Goal: Check status

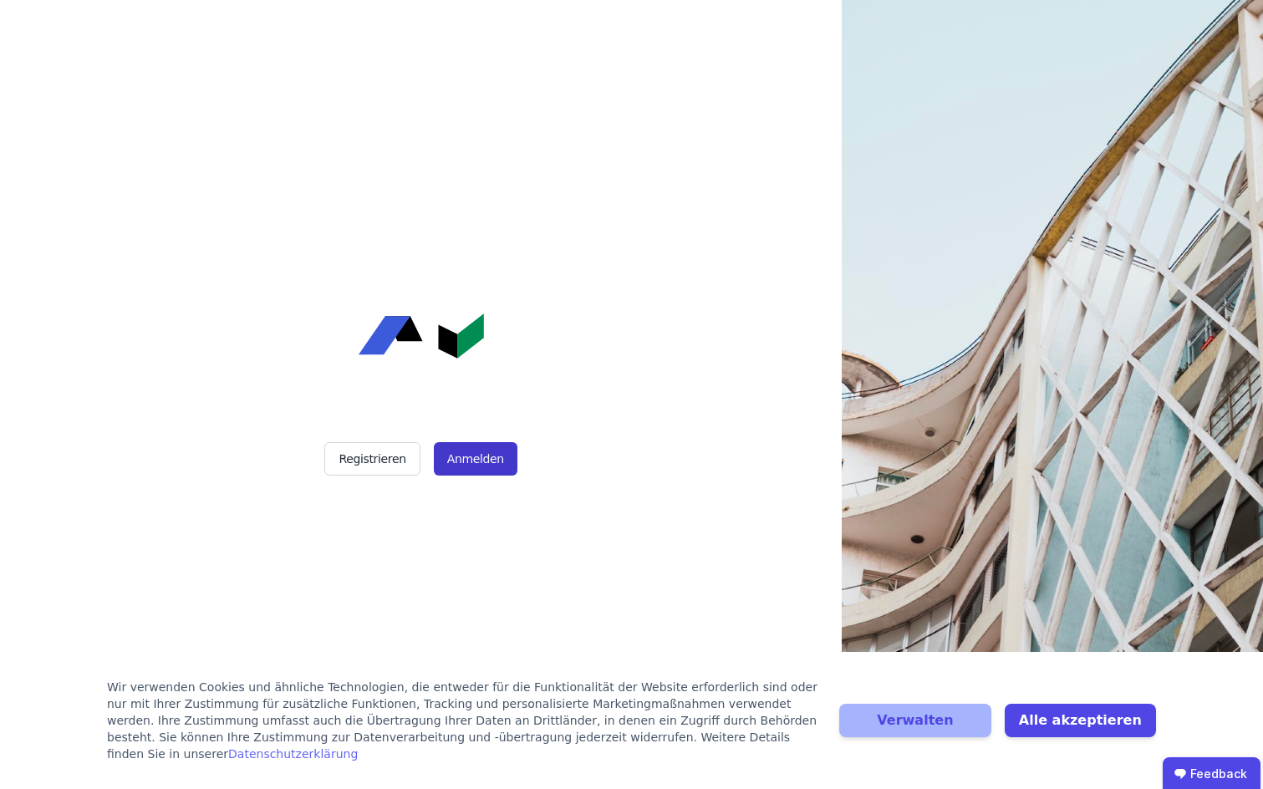
click at [475, 457] on button "Anmelden" at bounding box center [476, 458] width 84 height 33
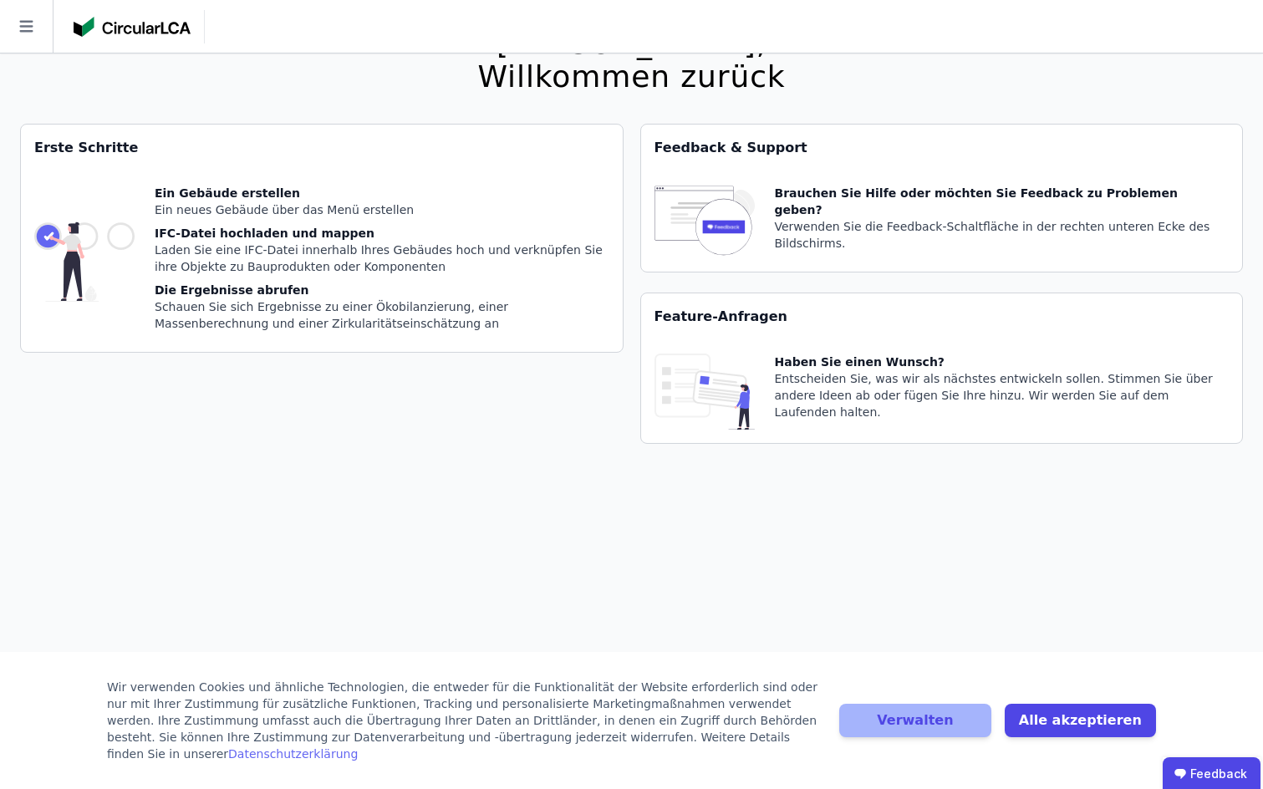
scroll to position [53, 0]
click at [1030, 729] on button "Alle akzeptieren" at bounding box center [1080, 720] width 151 height 33
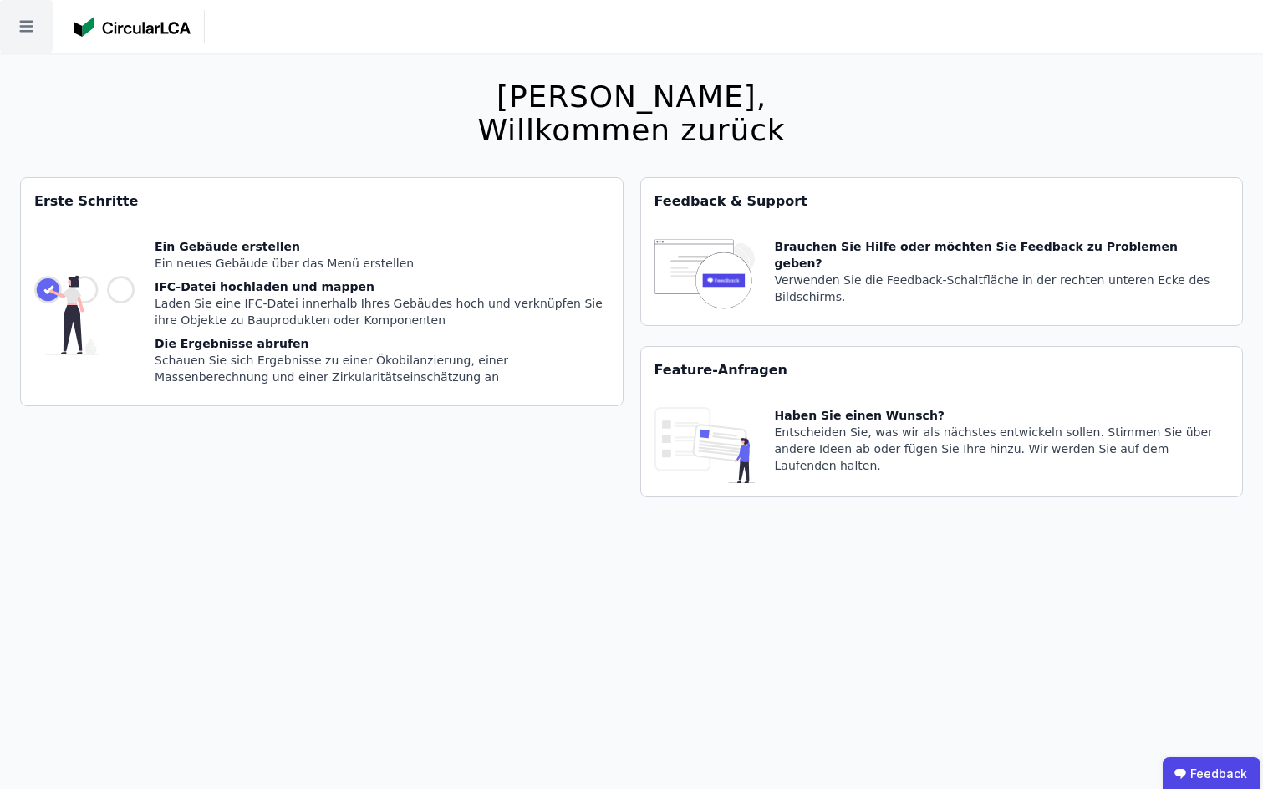
click at [19, 28] on icon at bounding box center [26, 26] width 53 height 53
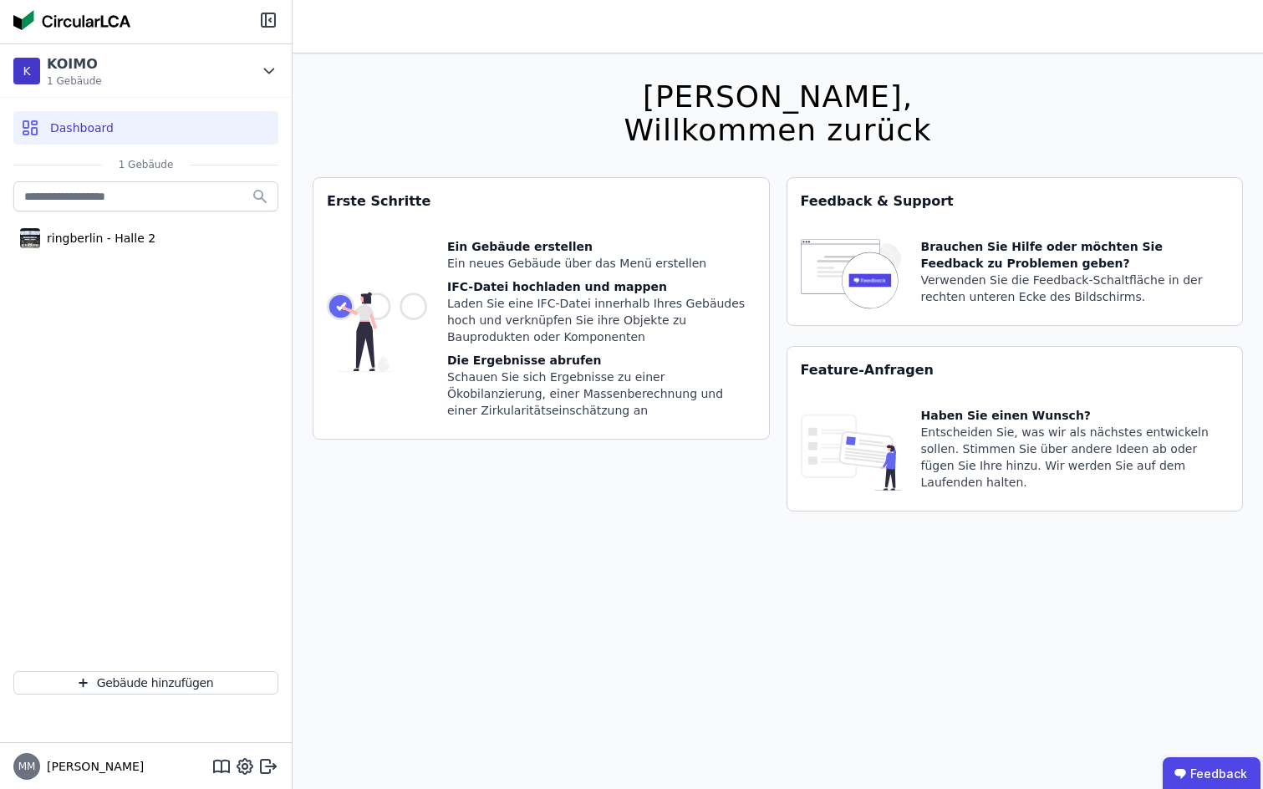
click at [76, 125] on span "Dashboard" at bounding box center [82, 128] width 64 height 17
click at [75, 85] on span "1 Gebäude" at bounding box center [74, 80] width 55 height 13
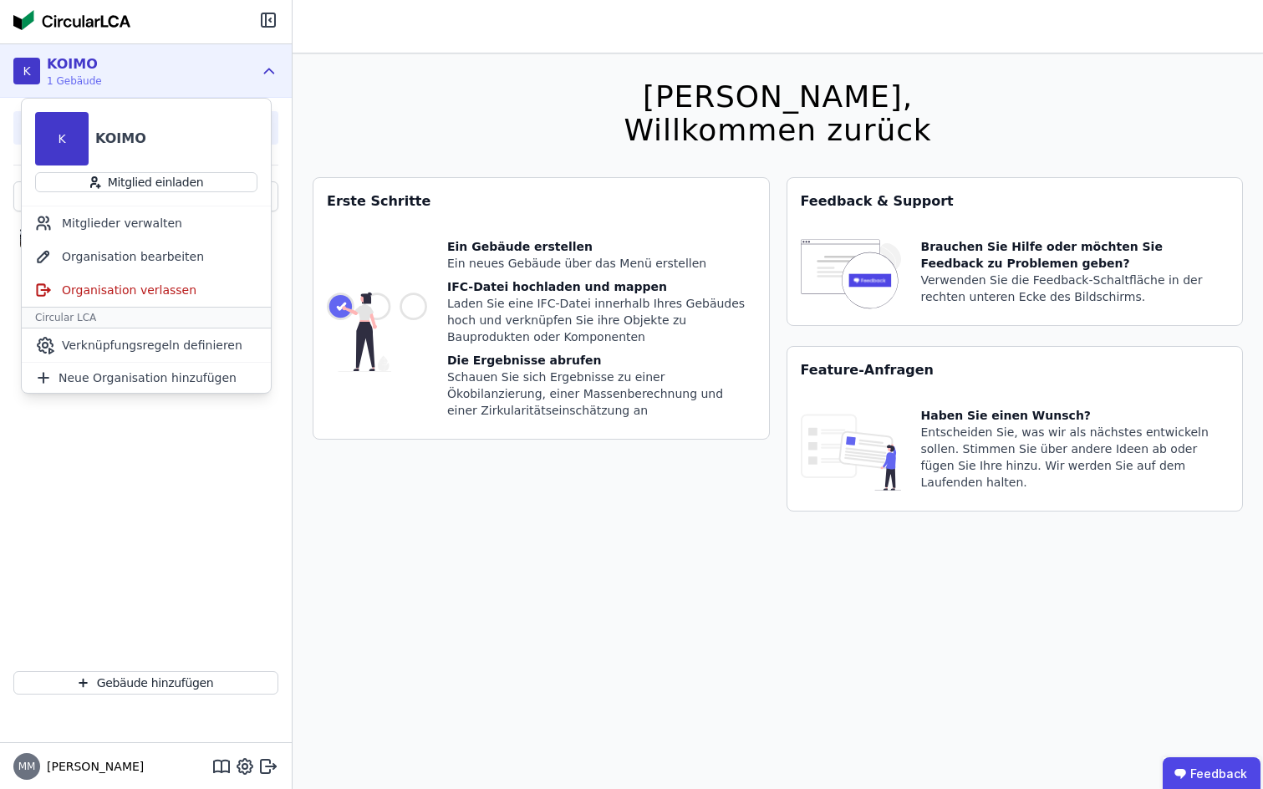
click at [260, 65] on div "K KOIMO 1 Gebäude" at bounding box center [146, 70] width 292 height 53
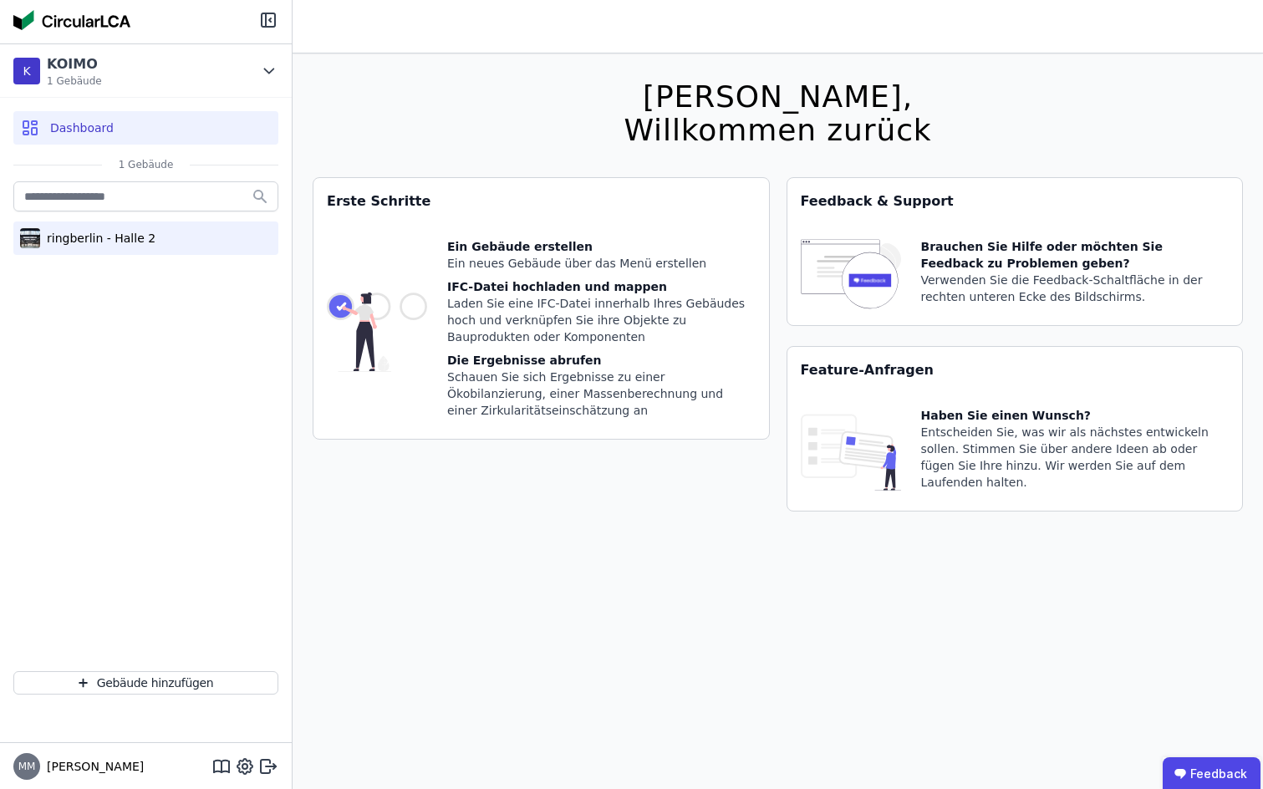
click at [99, 246] on div "ringberlin - Halle 2" at bounding box center [97, 238] width 115 height 17
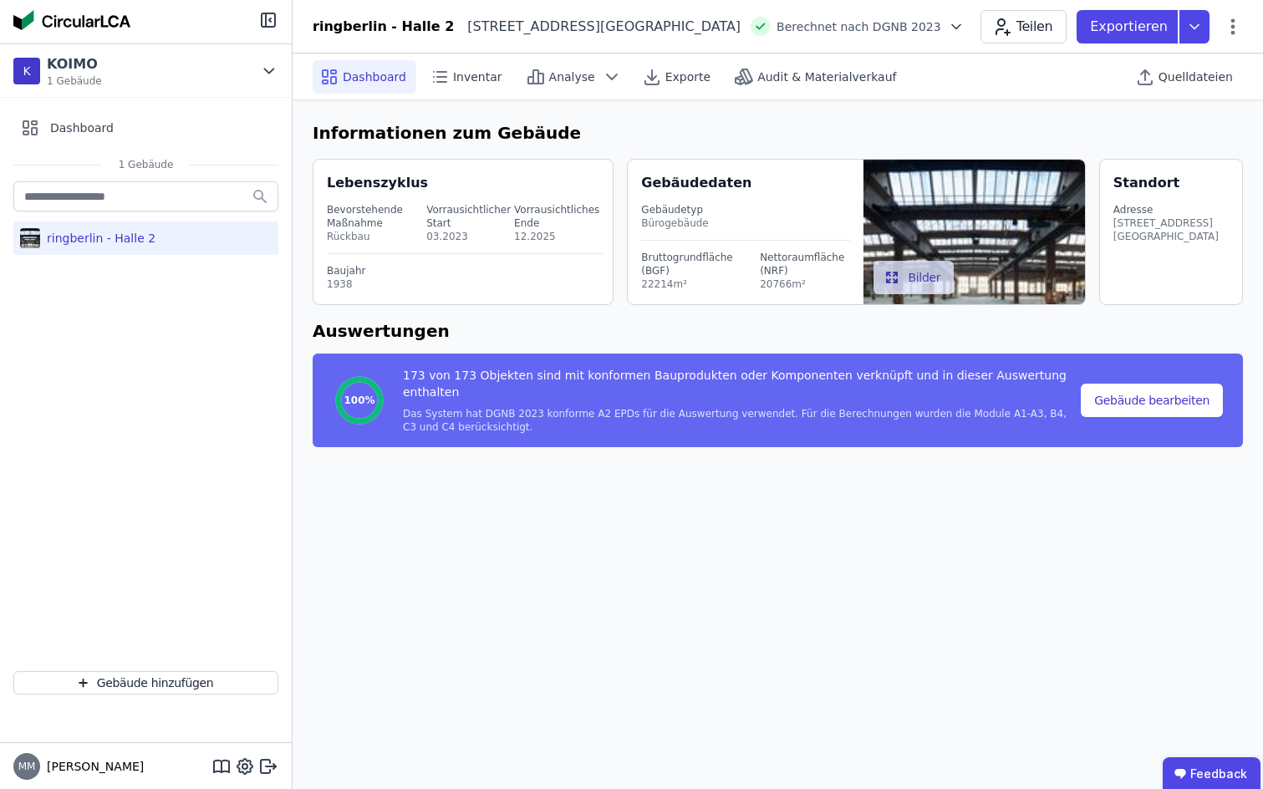
select select "*"
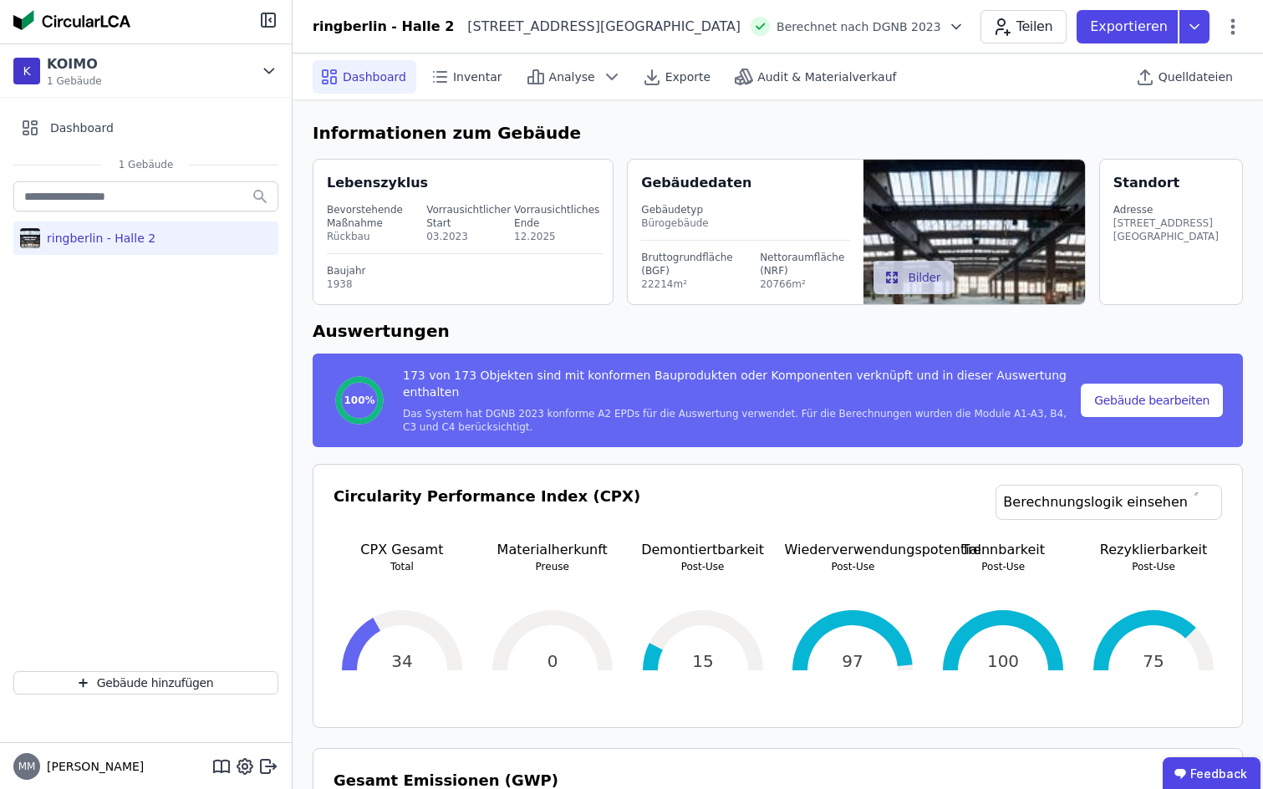
click at [948, 23] on icon at bounding box center [956, 26] width 17 height 17
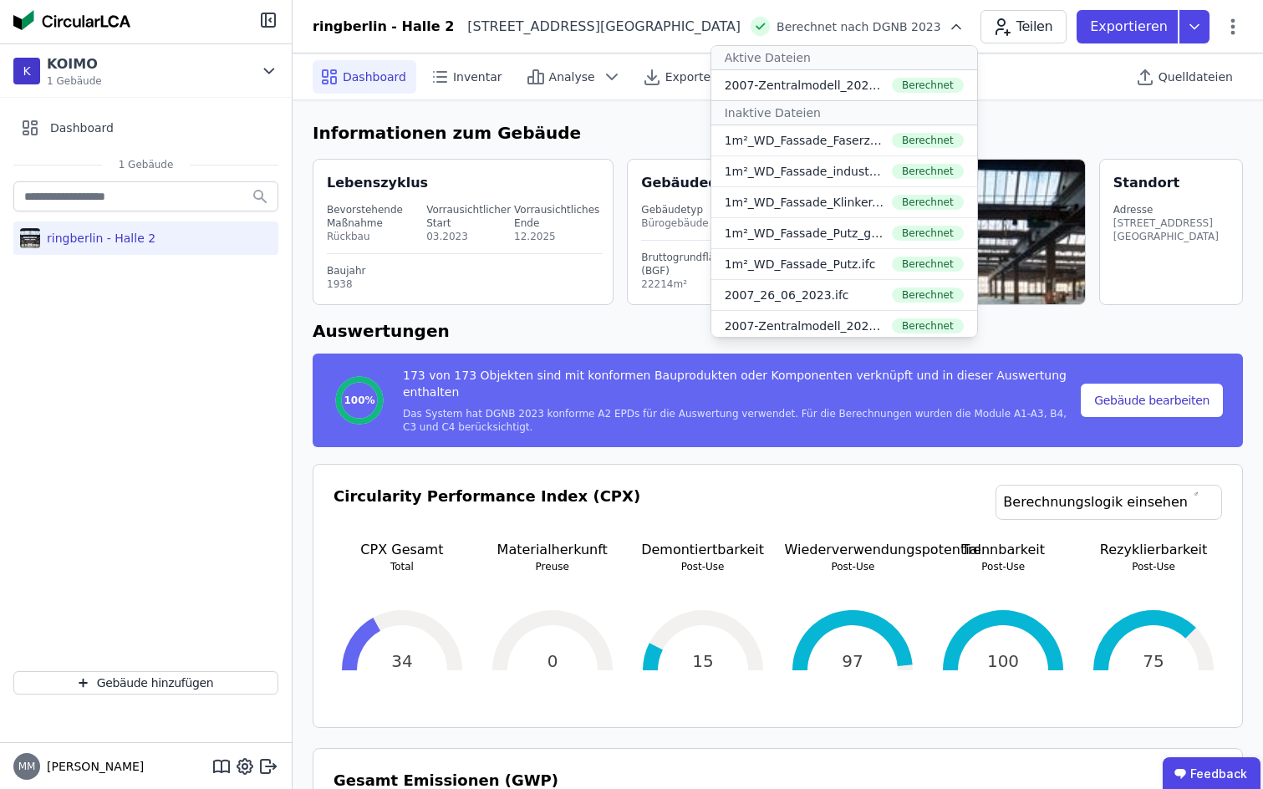
click at [948, 23] on icon at bounding box center [956, 26] width 17 height 17
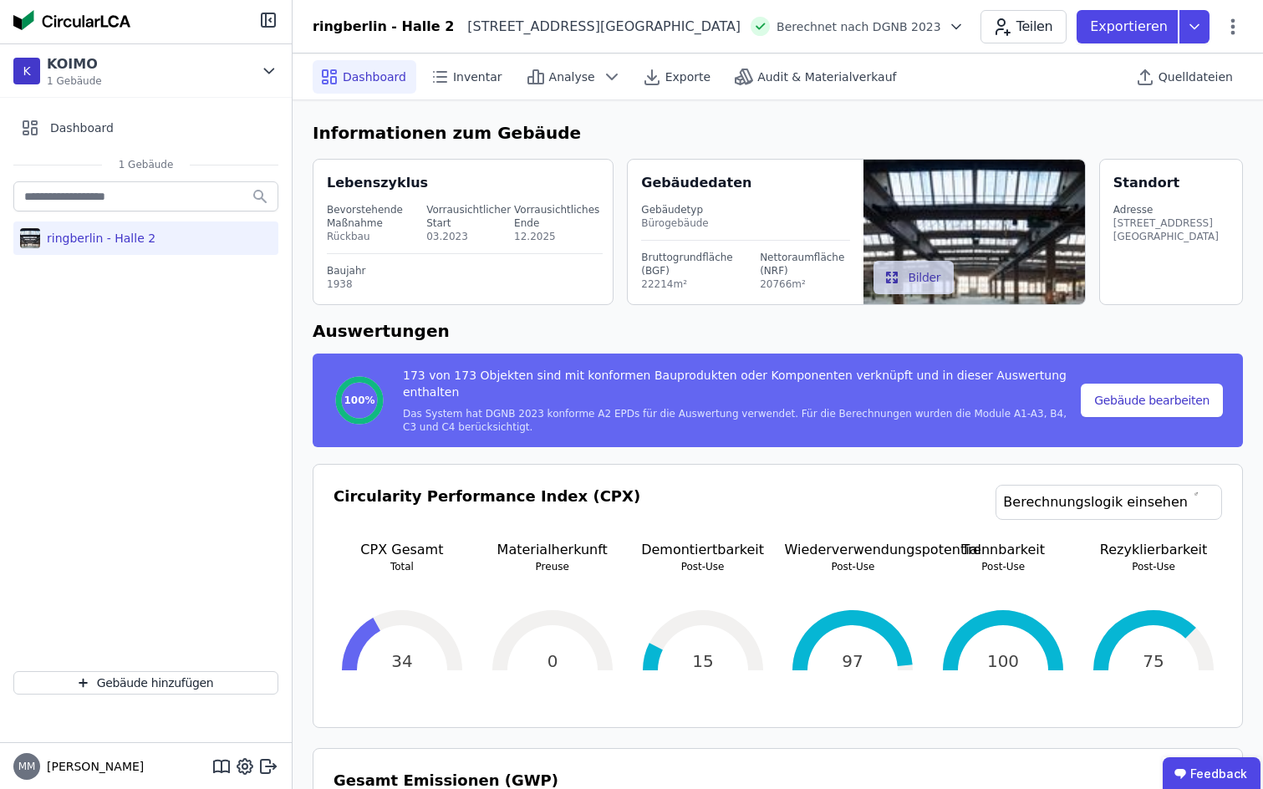
scroll to position [8, 0]
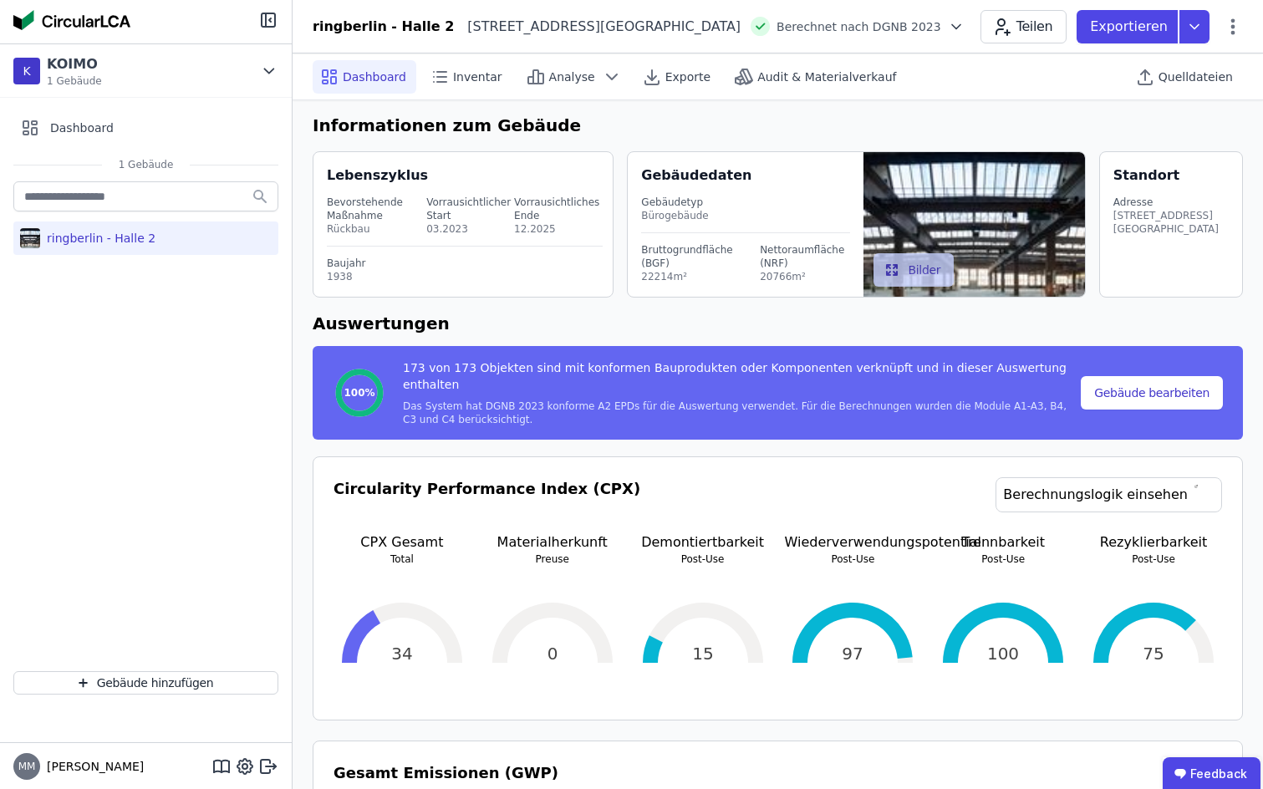
click at [918, 269] on button "Bilder" at bounding box center [913, 269] width 81 height 33
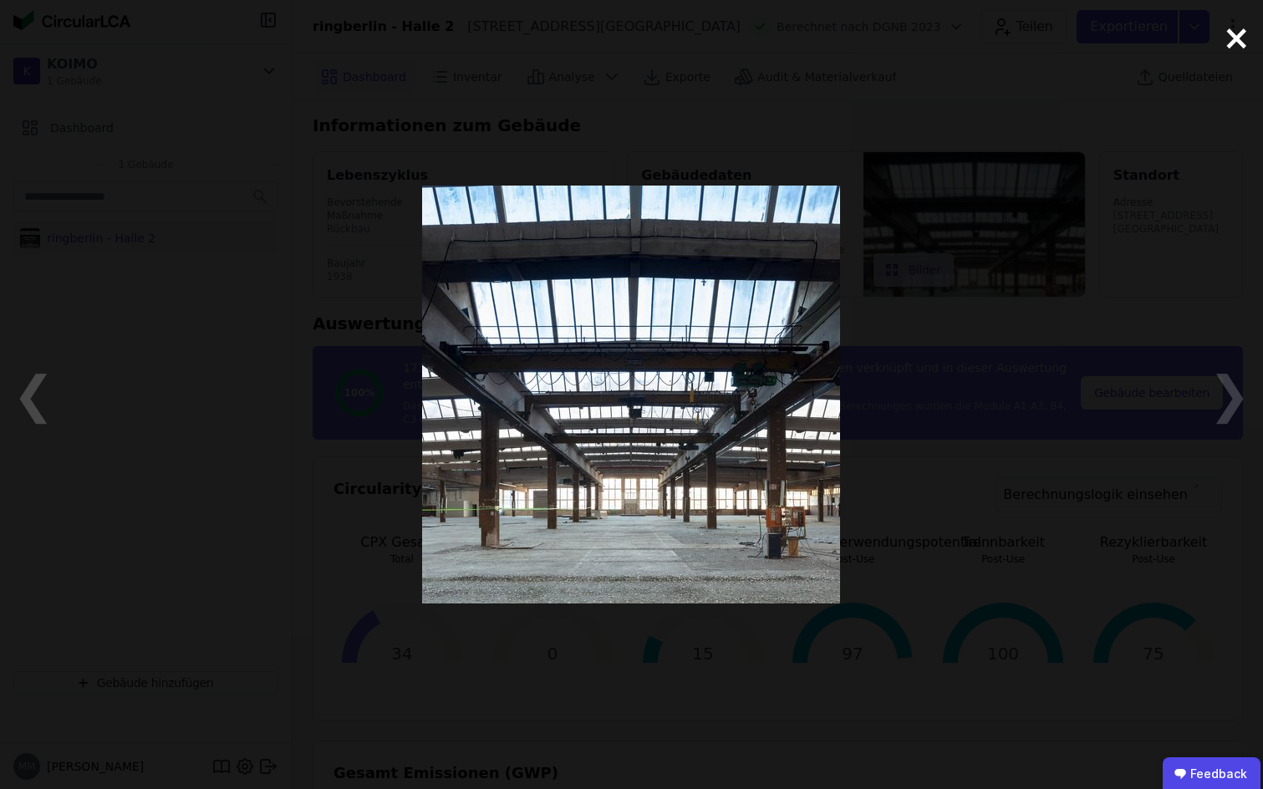
click at [1234, 42] on span "×" at bounding box center [1236, 38] width 28 height 50
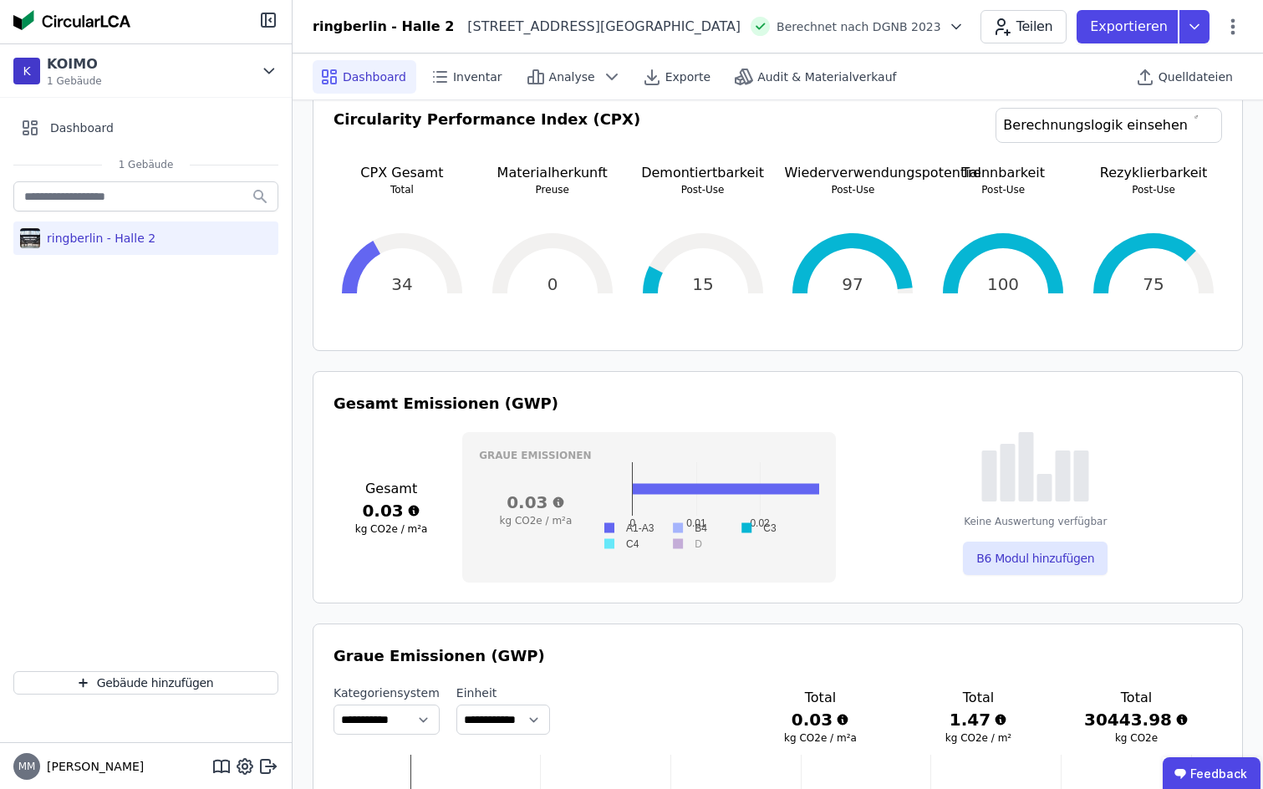
scroll to position [267, 0]
